Goal: Find specific fact

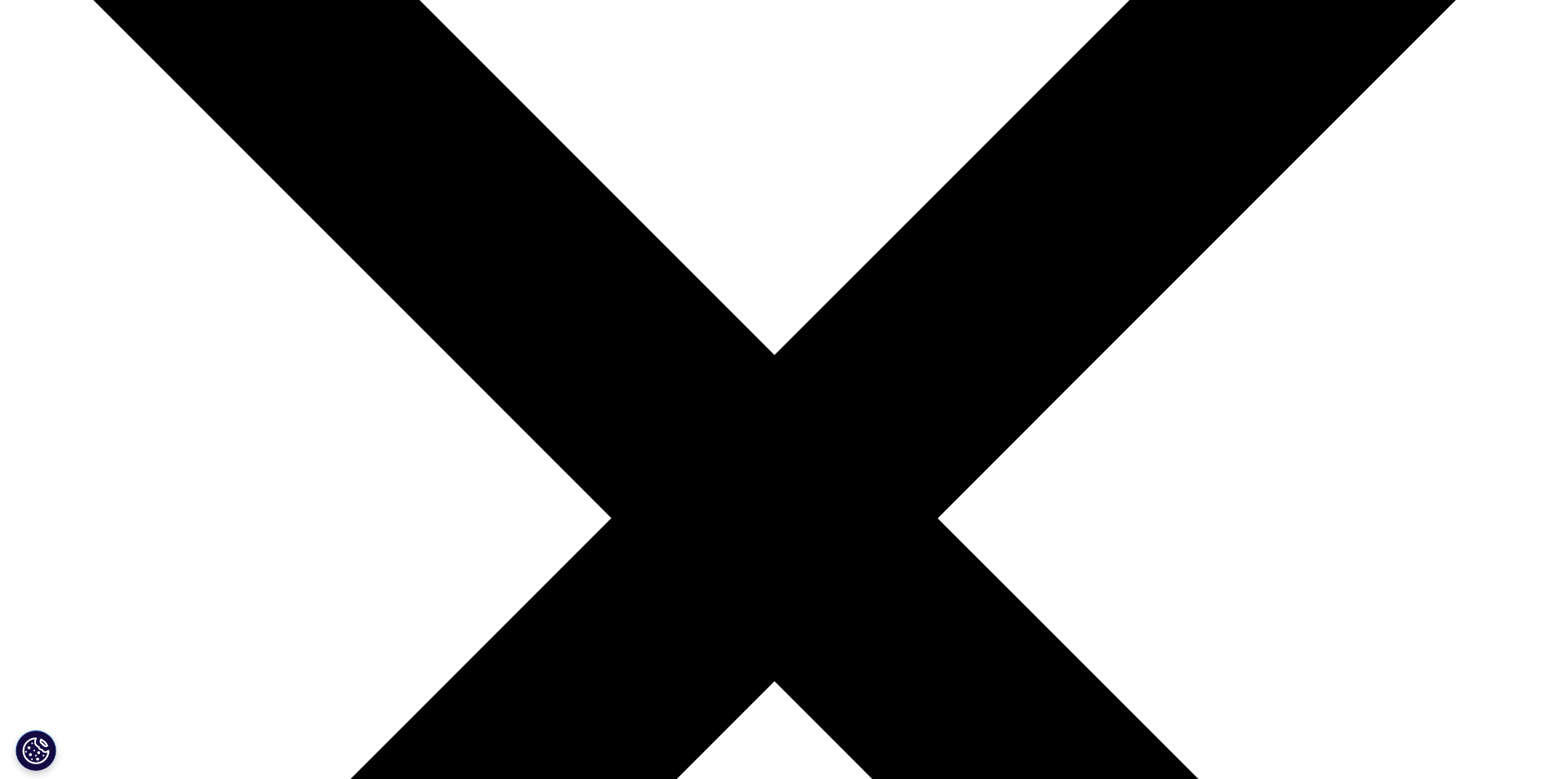
scroll to position [408, 0]
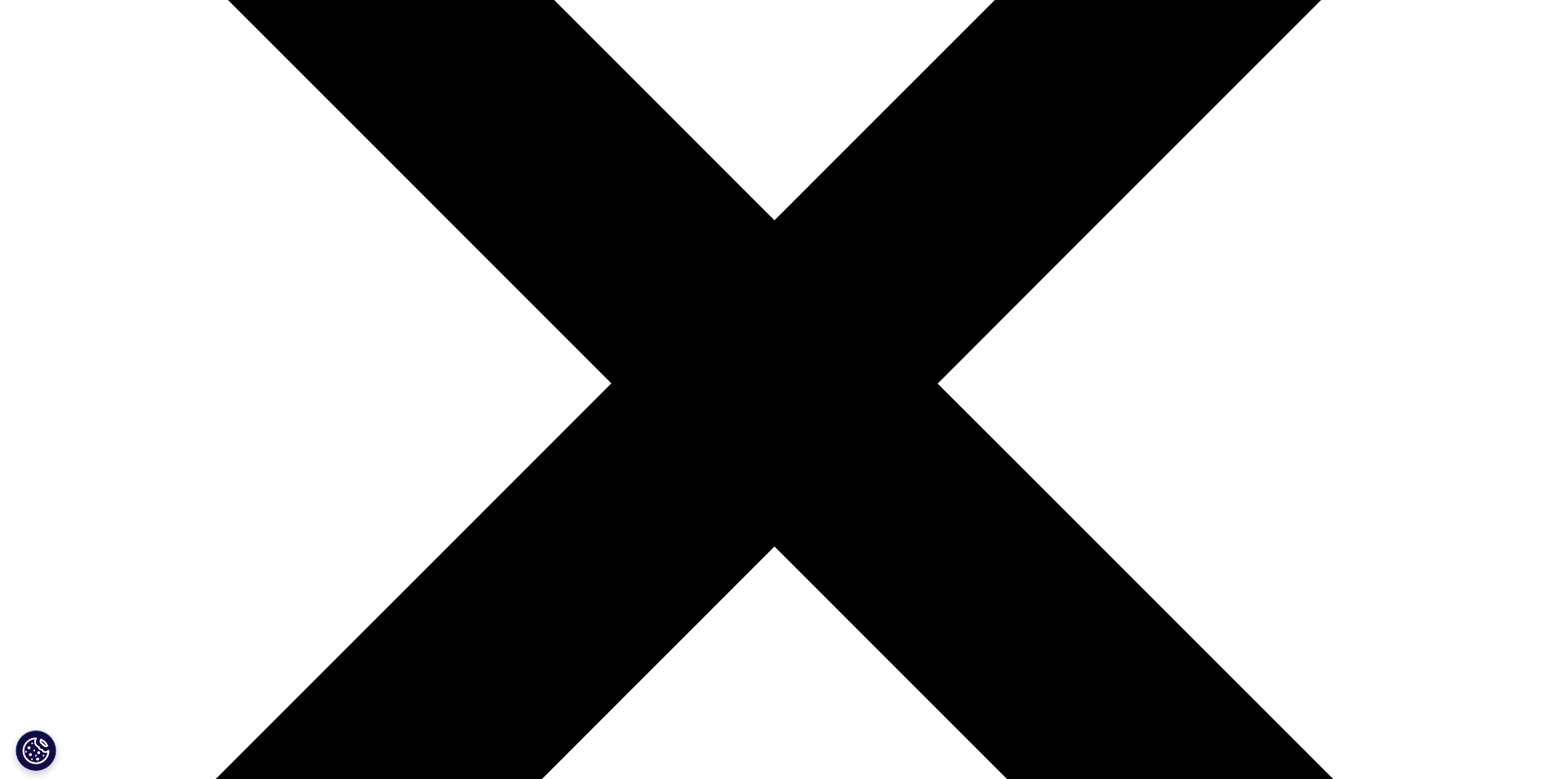
drag, startPoint x: 420, startPoint y: 267, endPoint x: 554, endPoint y: 291, distance: 136.8
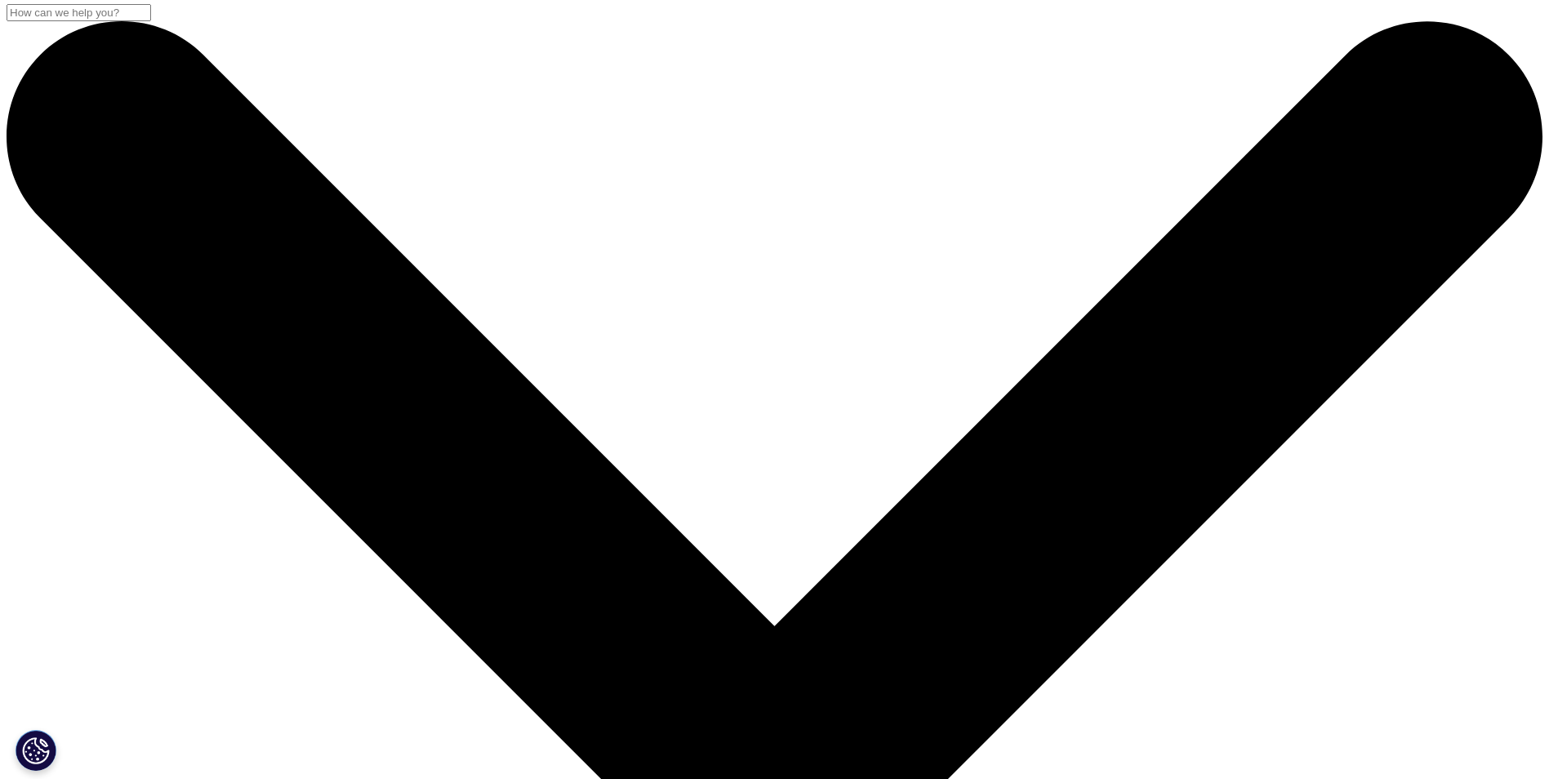
scroll to position [0, 0]
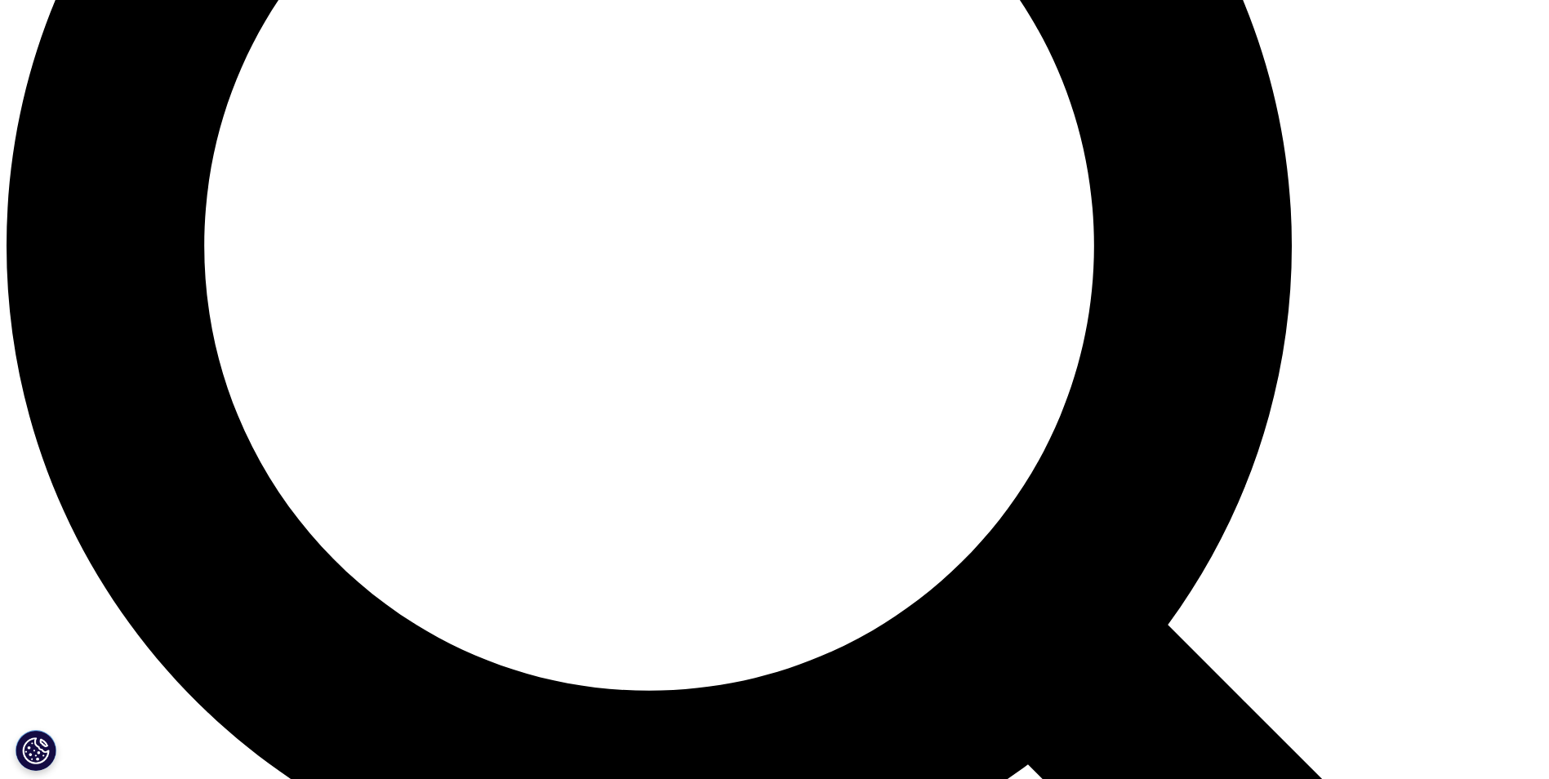
scroll to position [1470, 0]
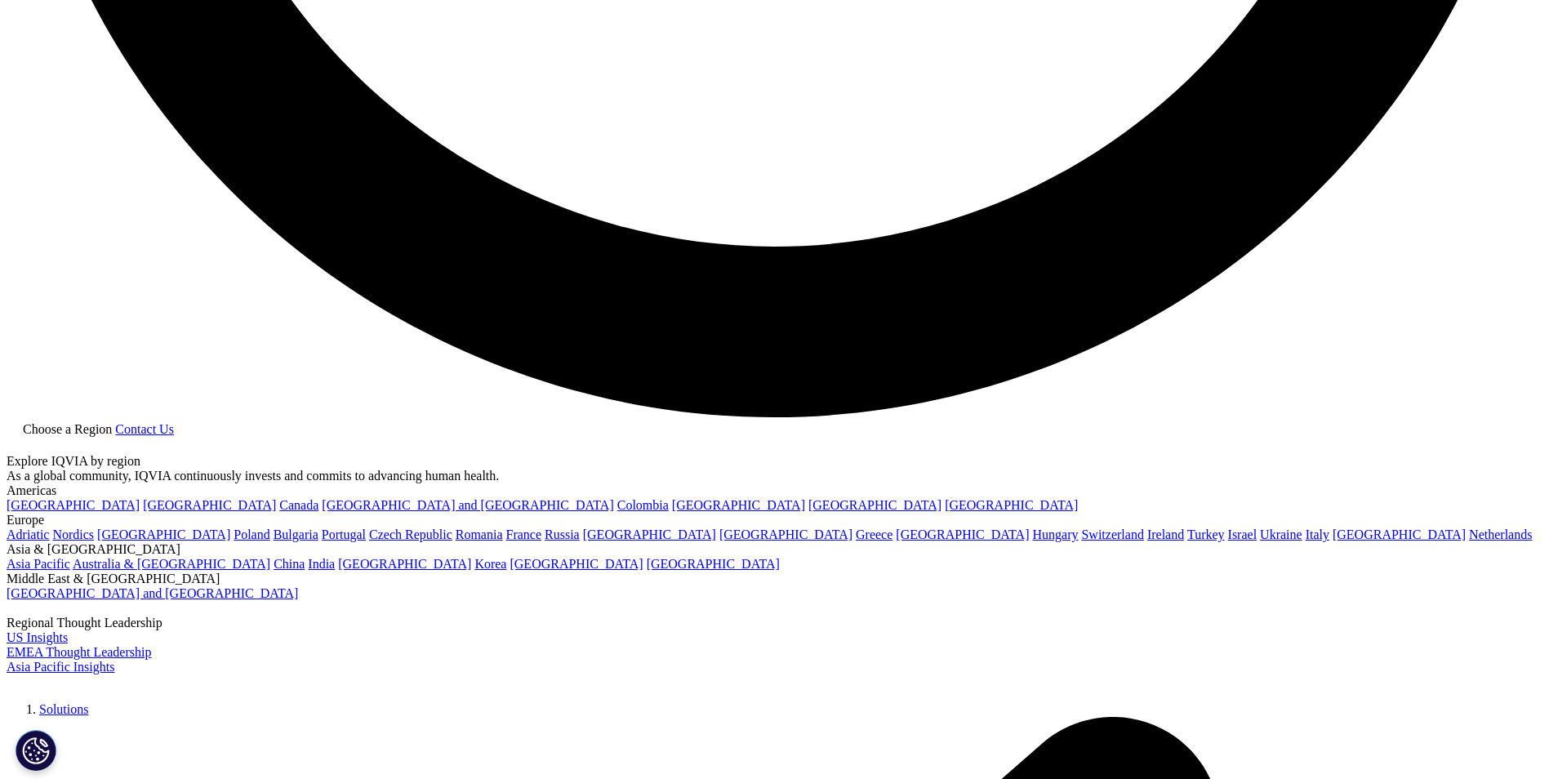
scroll to position [3812, 0]
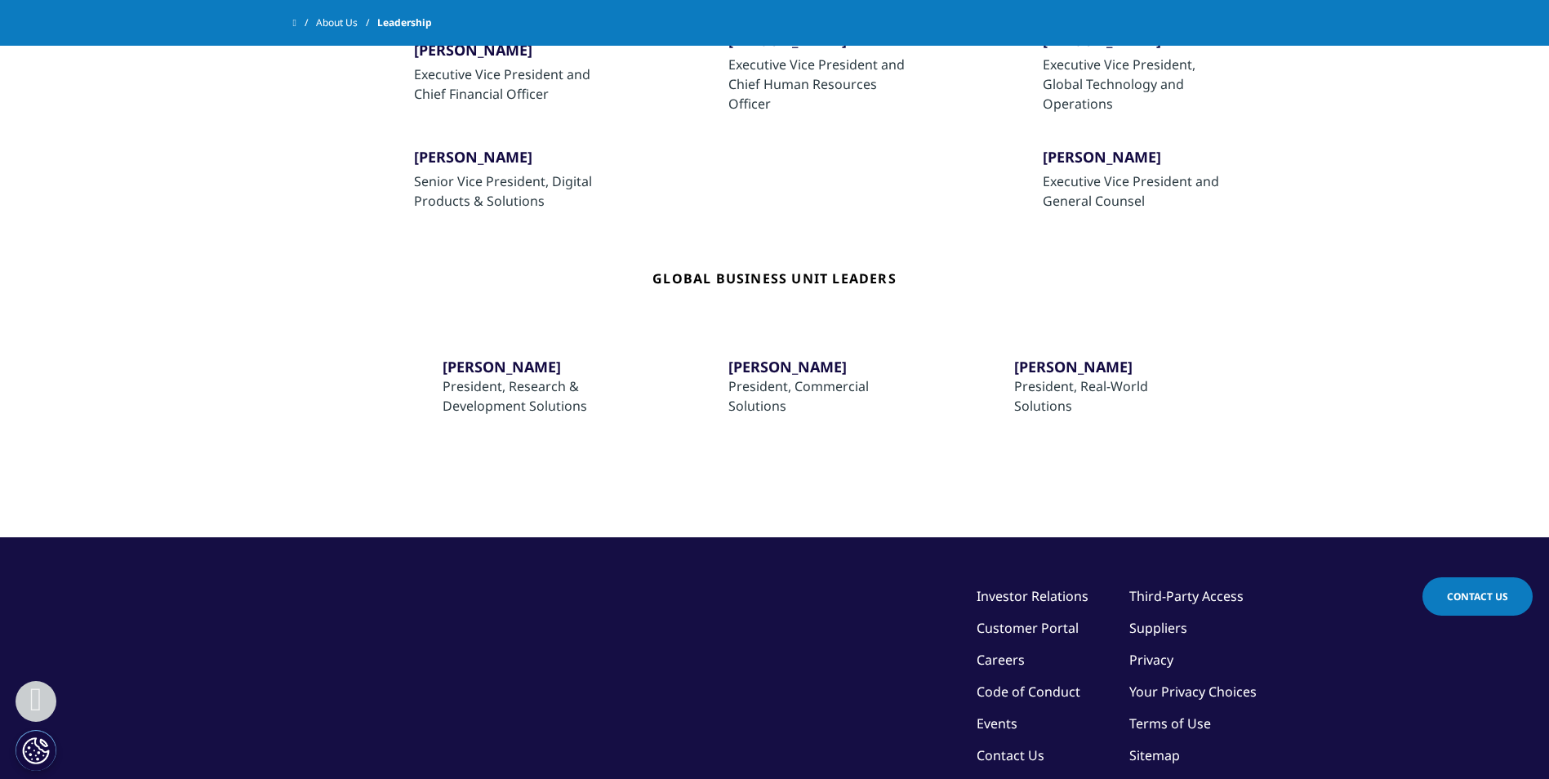
scroll to position [490, 0]
